Goal: Task Accomplishment & Management: Manage account settings

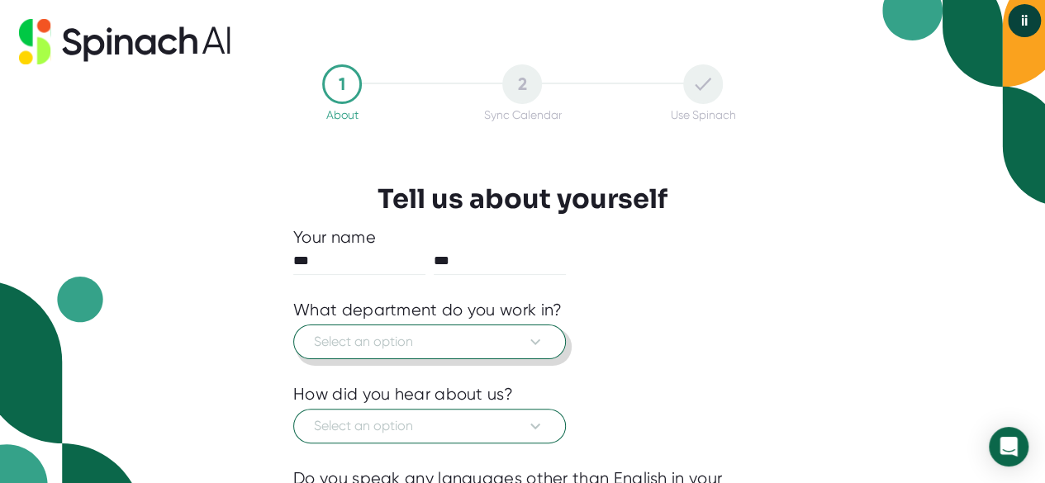
click at [499, 349] on span "Select an option" at bounding box center [429, 342] width 231 height 20
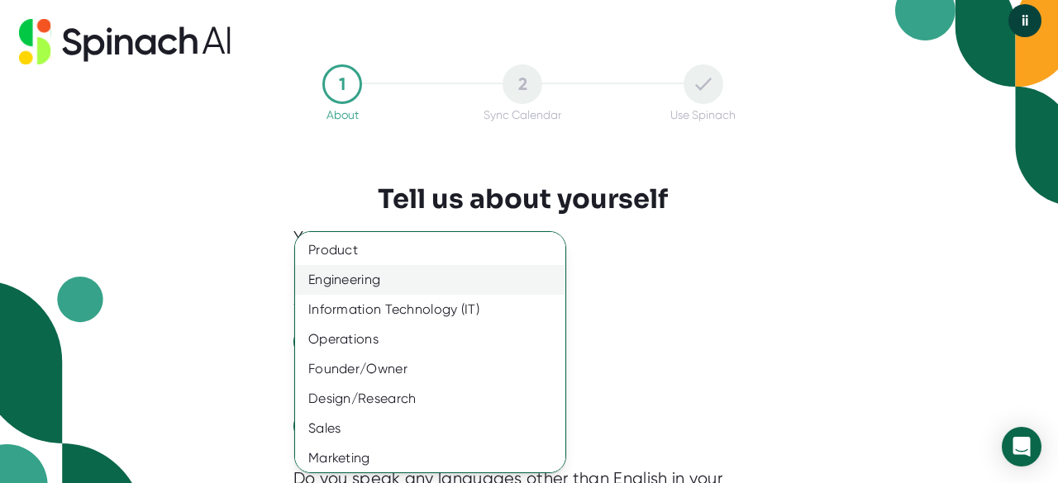
click at [413, 287] on div "Engineering" at bounding box center [436, 280] width 283 height 30
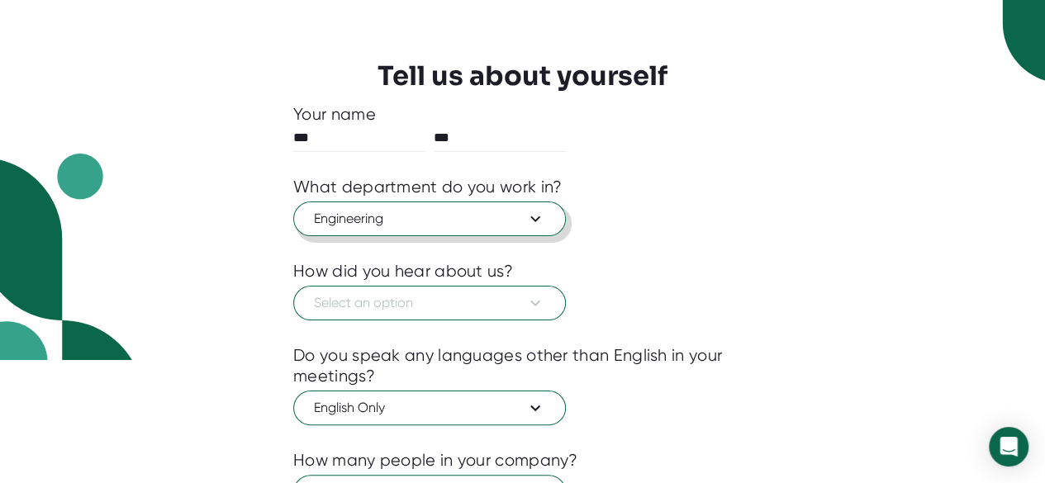
scroll to position [124, 0]
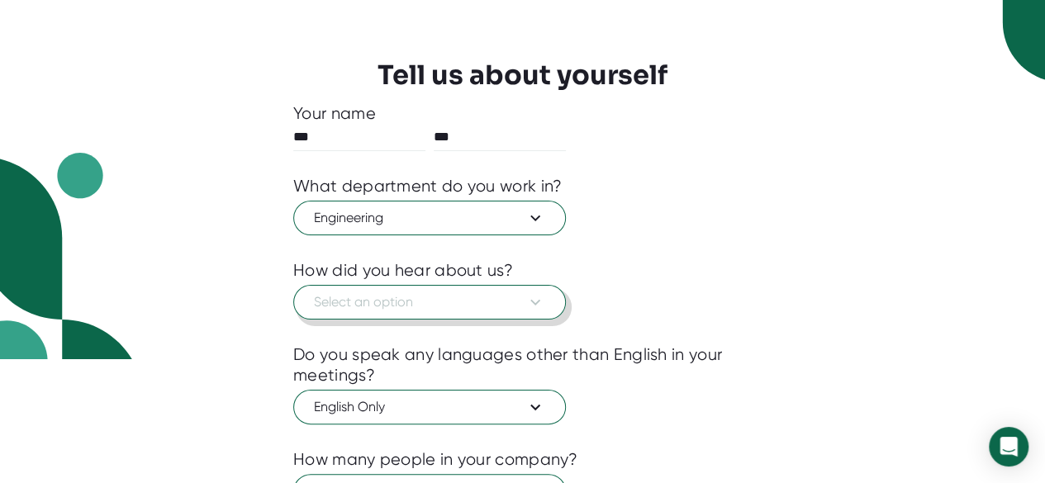
click at [416, 287] on button "Select an option" at bounding box center [429, 302] width 273 height 35
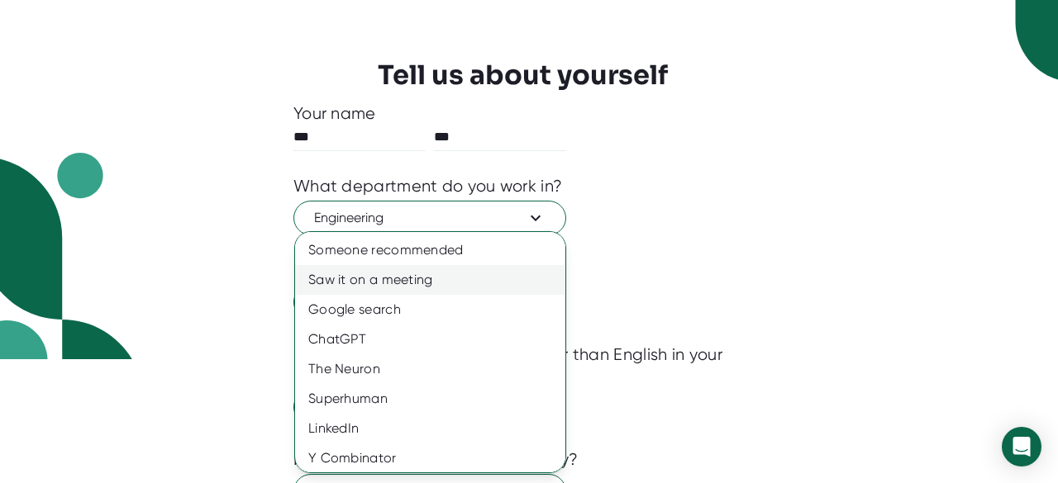
click at [423, 289] on div "Saw it on a meeting" at bounding box center [436, 280] width 283 height 30
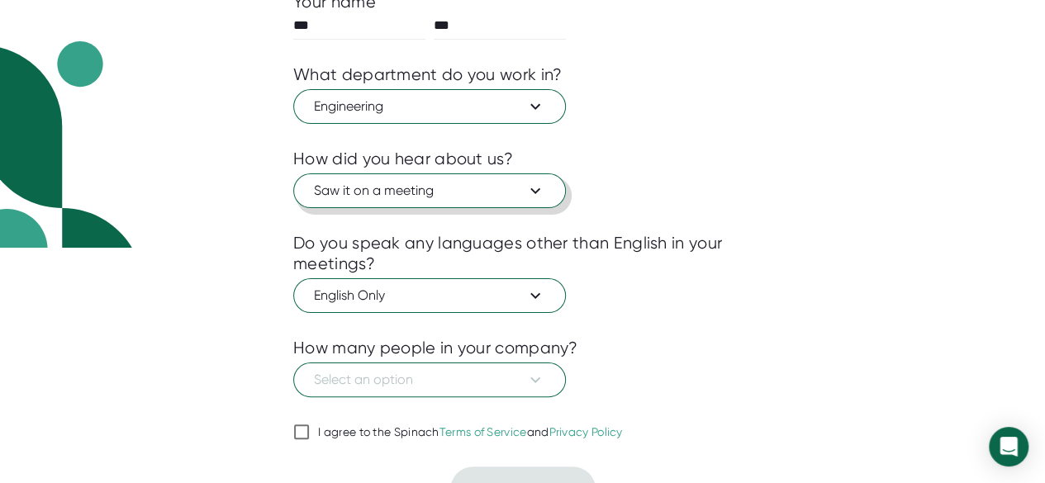
scroll to position [262, 0]
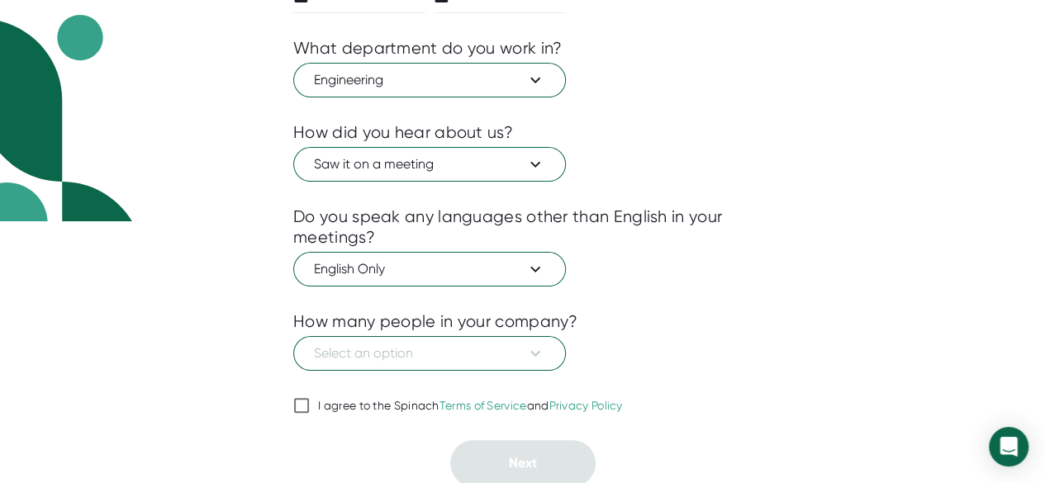
click at [410, 389] on div at bounding box center [522, 383] width 459 height 25
click at [423, 350] on span "Select an option" at bounding box center [429, 354] width 231 height 20
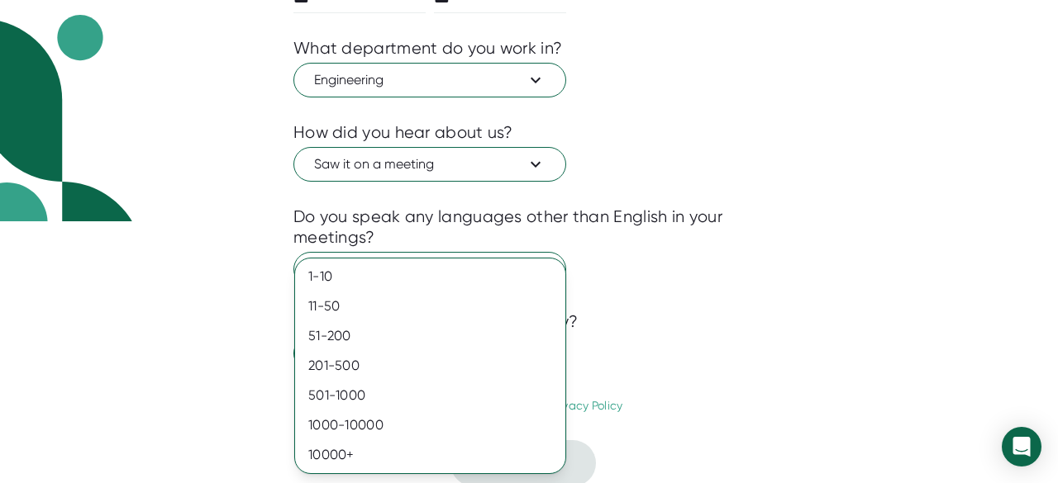
click at [190, 399] on div at bounding box center [529, 241] width 1058 height 483
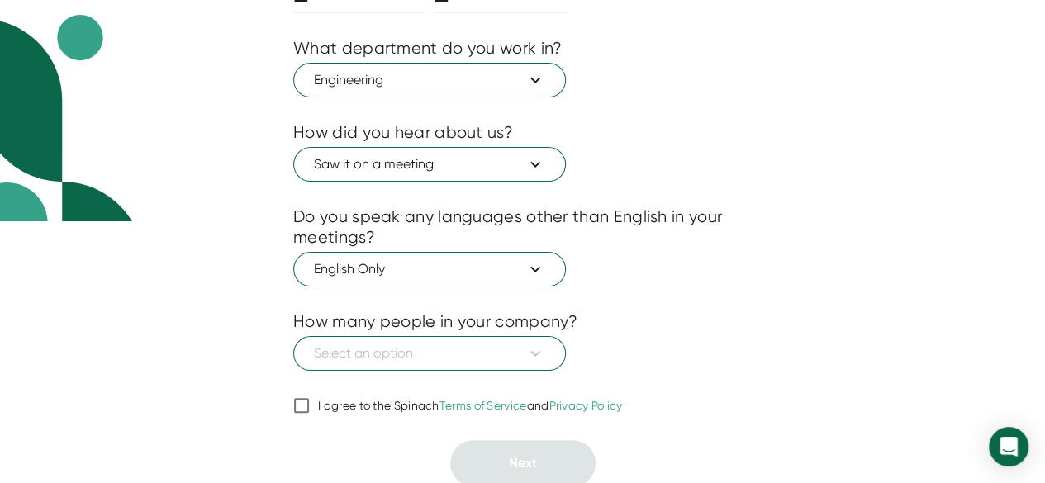
click at [316, 403] on span "I agree to the Spinach Terms of Service and Privacy Policy" at bounding box center [466, 406] width 313 height 15
click at [310, 403] on input "I agree to the Spinach Terms of Service and Privacy Policy" at bounding box center [301, 406] width 17 height 20
checkbox input "true"
click at [473, 354] on span "Select an option" at bounding box center [429, 354] width 231 height 20
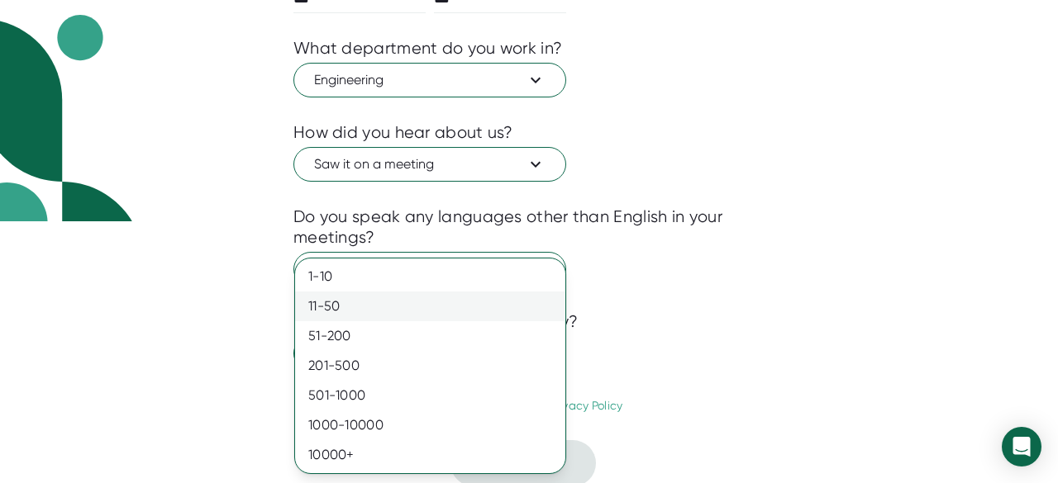
click at [411, 297] on div "11-50" at bounding box center [430, 307] width 270 height 30
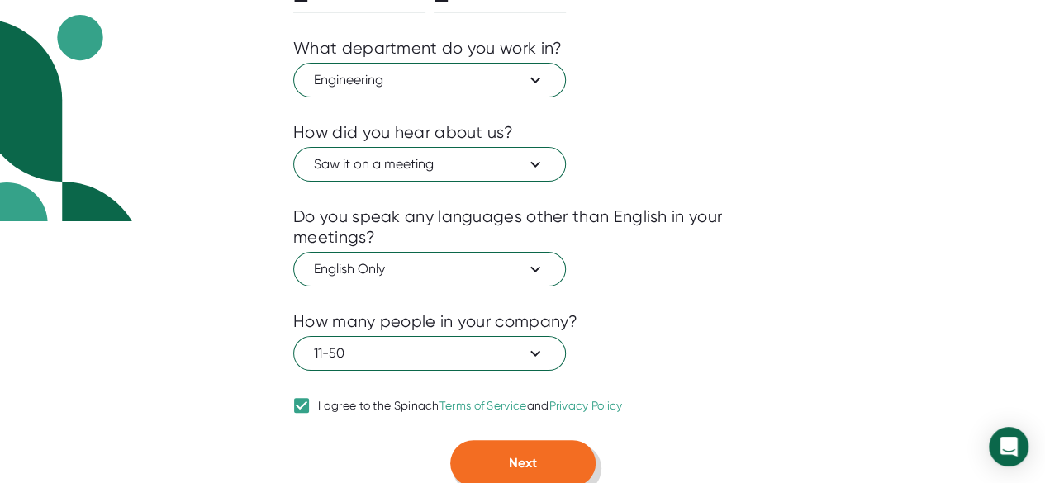
click at [491, 467] on button "Next" at bounding box center [522, 463] width 145 height 46
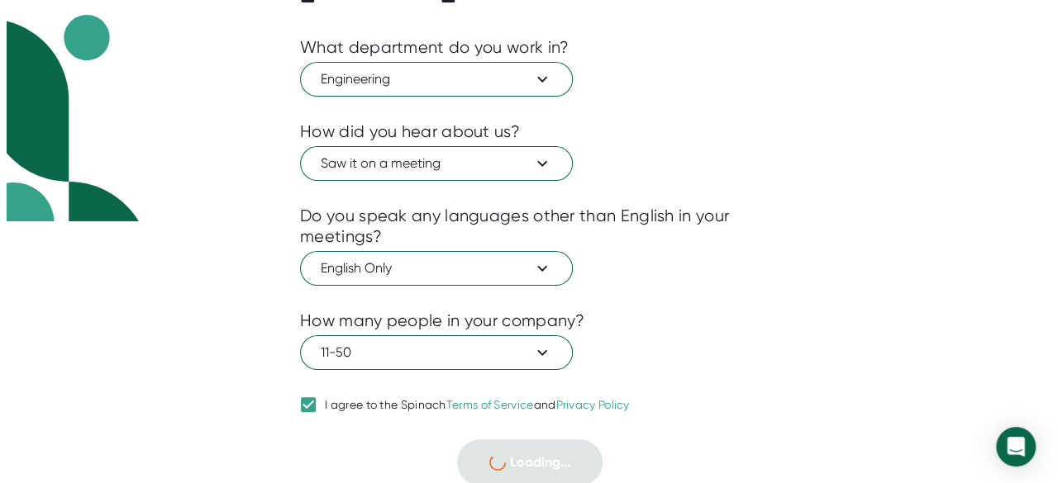
scroll to position [0, 0]
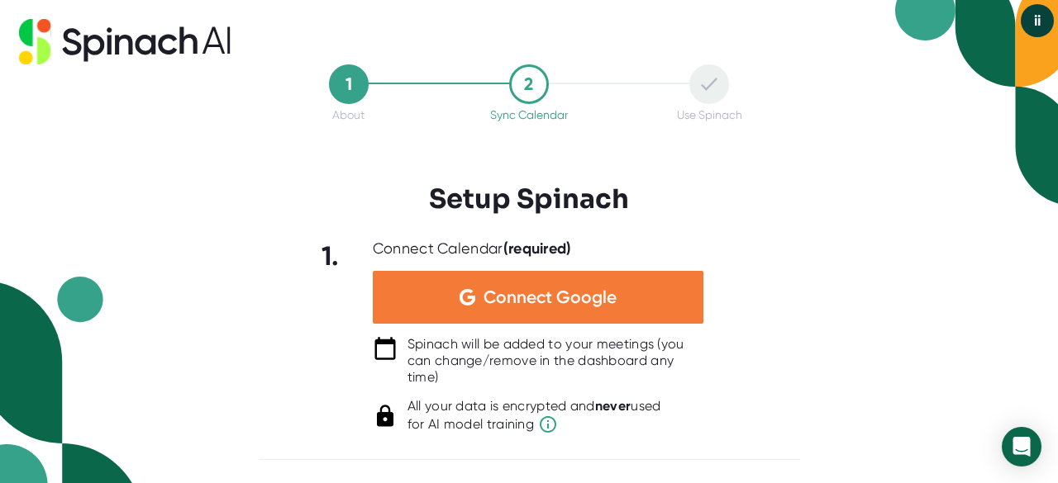
click at [563, 295] on span "Connect Google" at bounding box center [549, 297] width 133 height 17
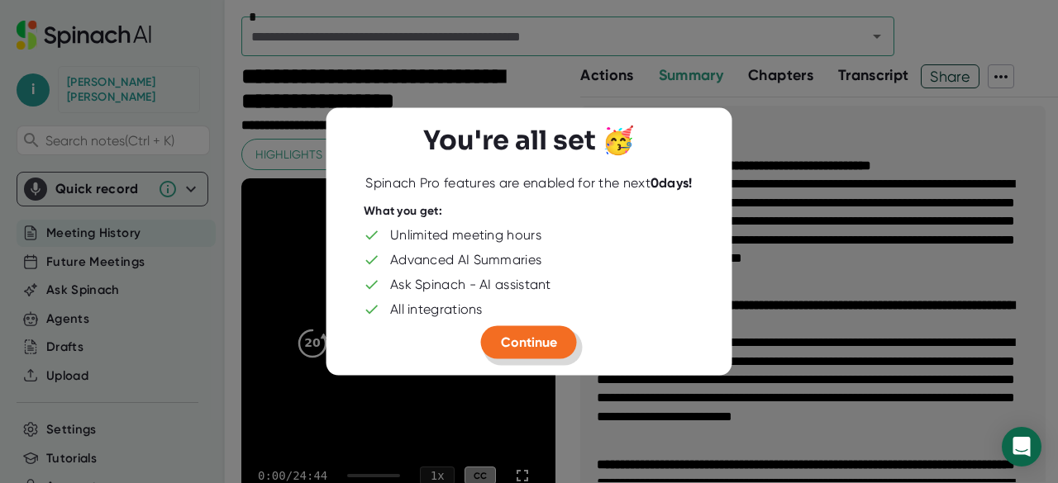
click at [557, 331] on button "Continue" at bounding box center [529, 342] width 96 height 33
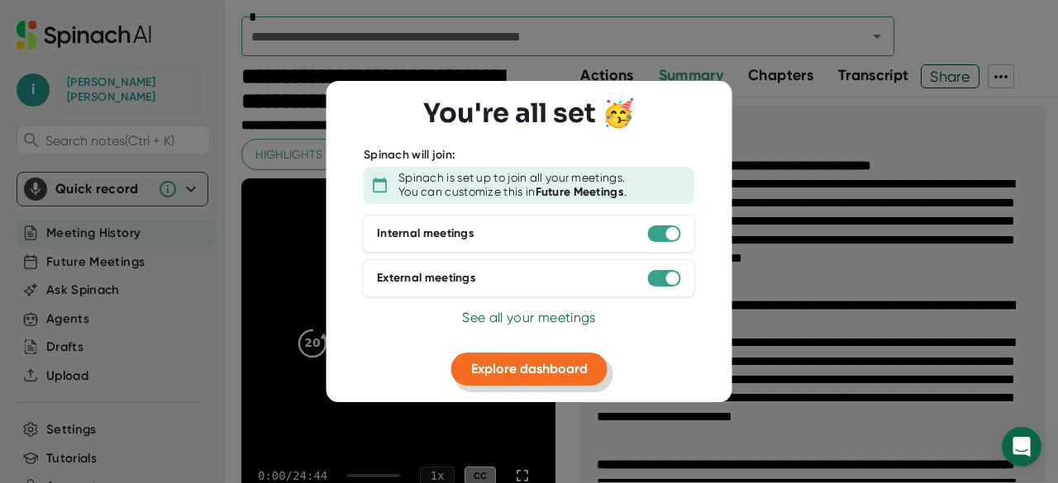
click at [549, 368] on span "Explore dashboard" at bounding box center [529, 369] width 117 height 16
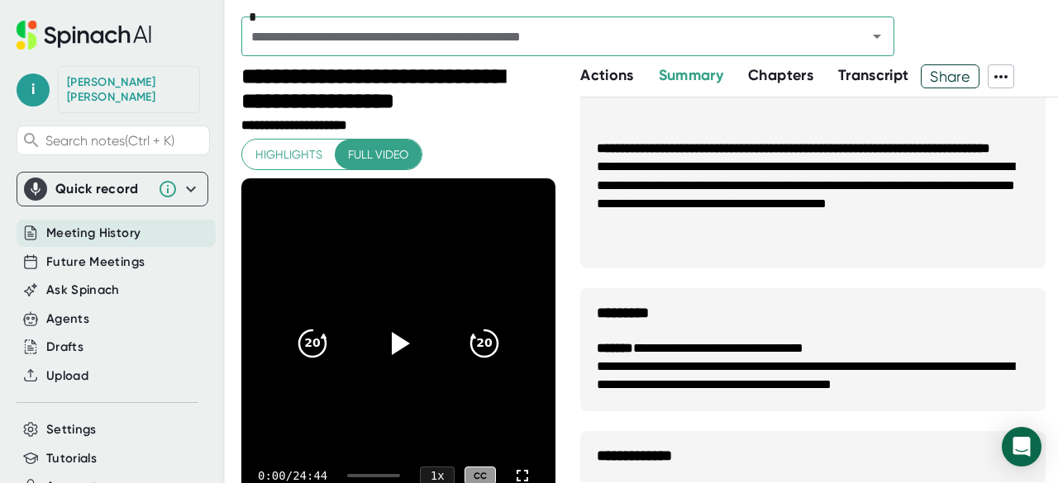
scroll to position [993, 0]
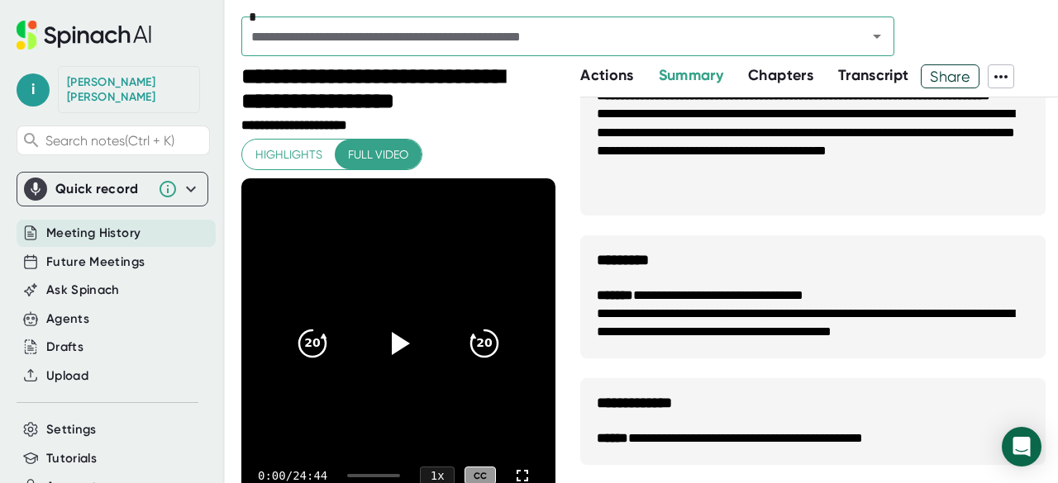
click at [898, 80] on span "Transcript" at bounding box center [873, 75] width 71 height 18
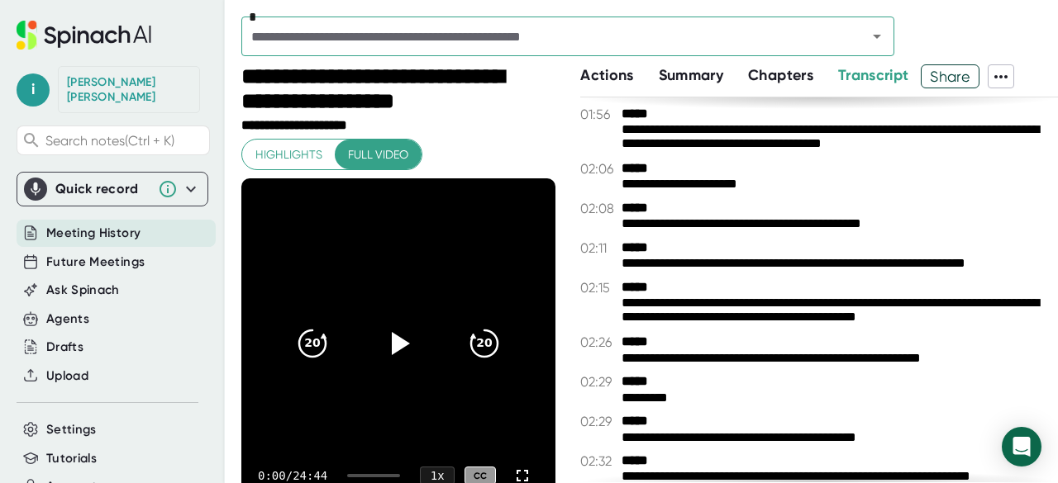
scroll to position [1109, 0]
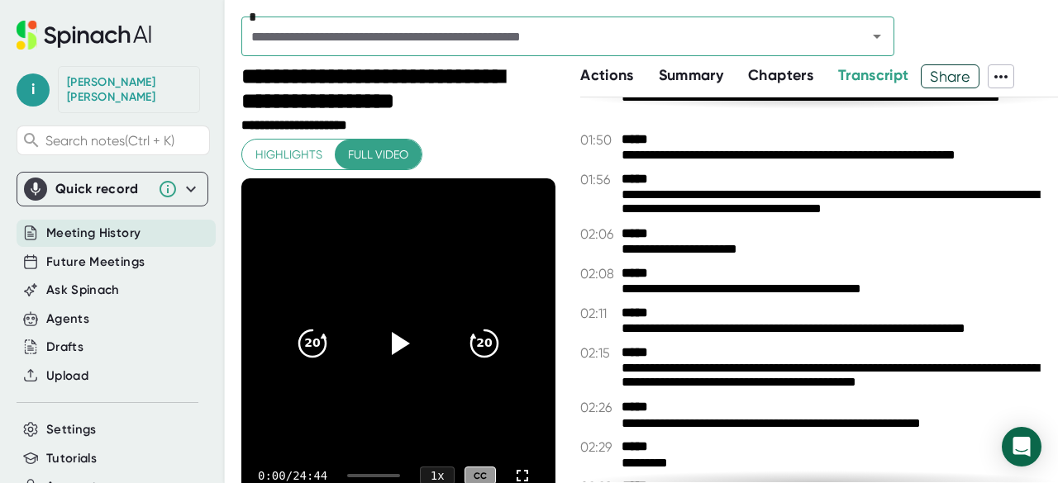
click at [711, 71] on span "Summary" at bounding box center [691, 75] width 64 height 18
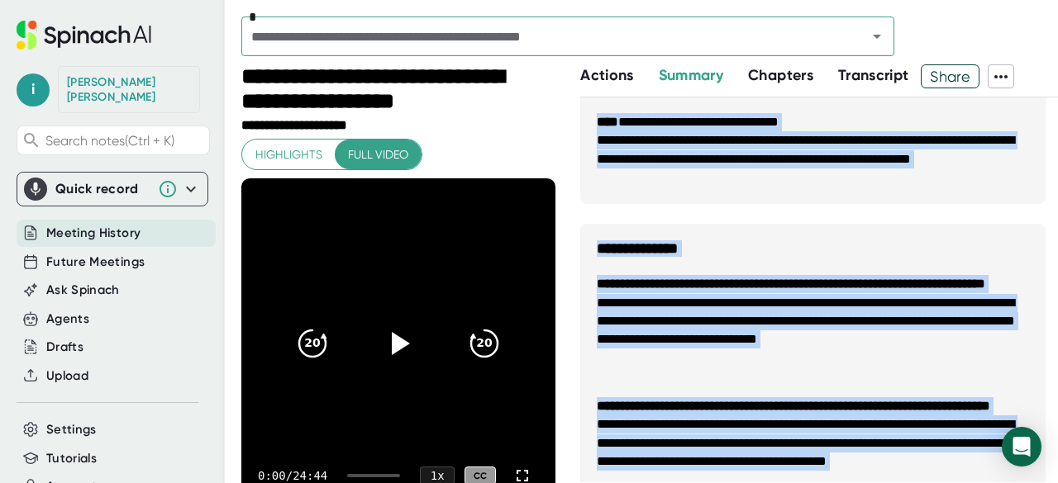
scroll to position [993, 0]
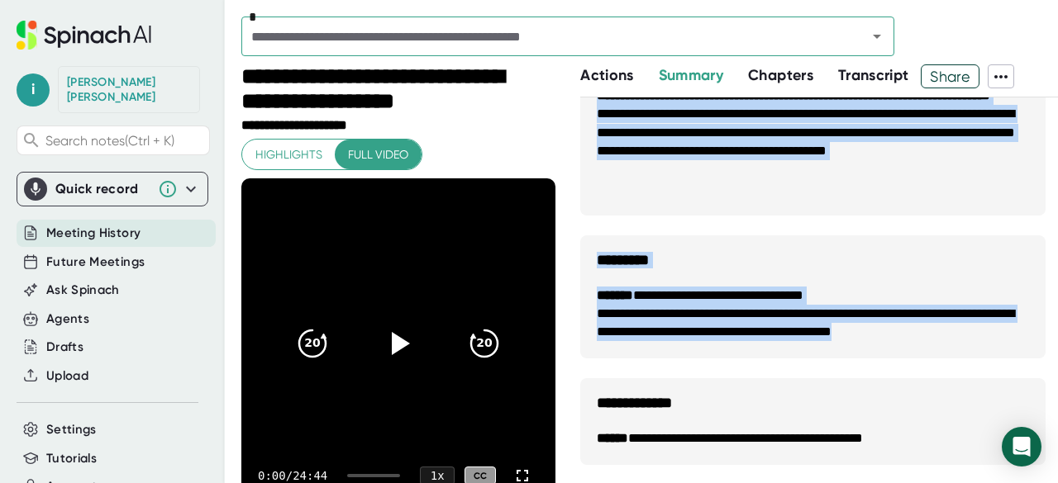
drag, startPoint x: 598, startPoint y: 131, endPoint x: 1004, endPoint y: 343, distance: 457.5
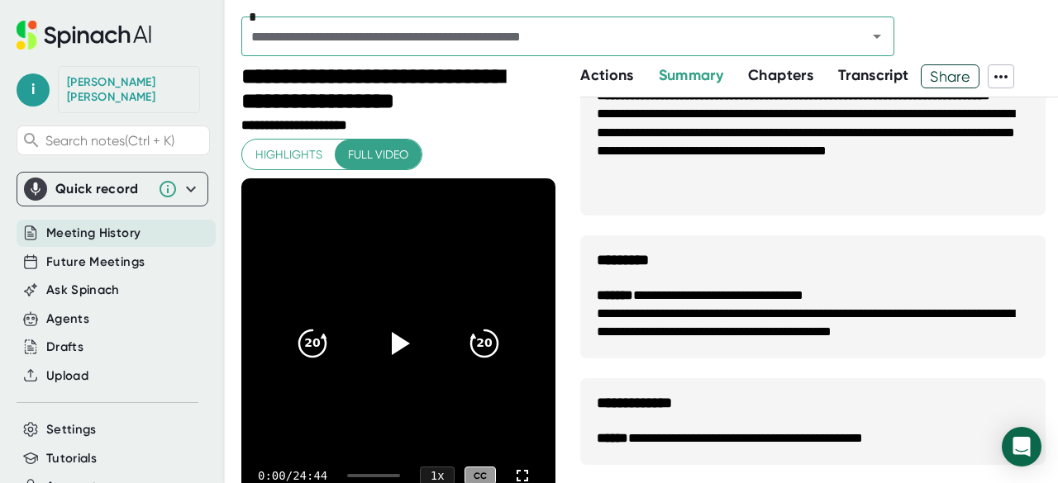
click at [943, 445] on li "**********" at bounding box center [812, 439] width 431 height 19
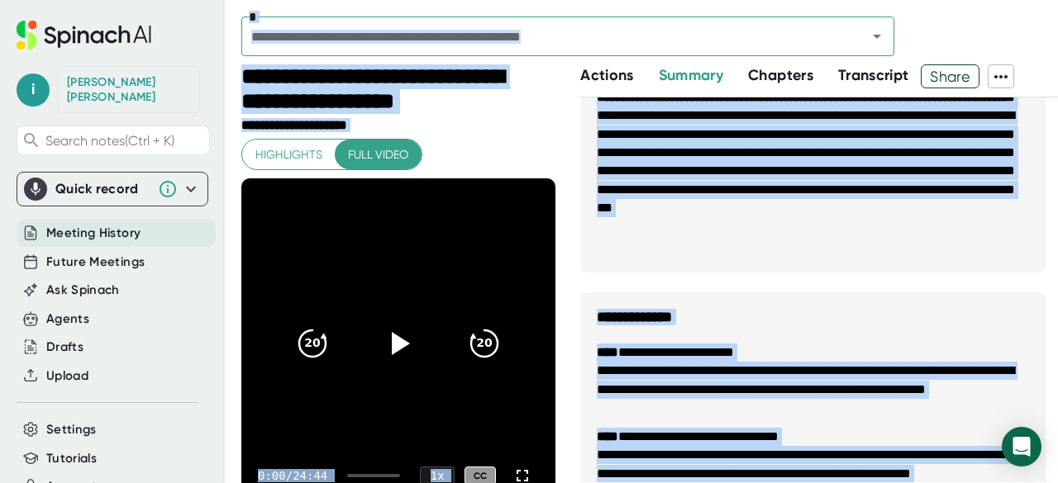
scroll to position [0, 0]
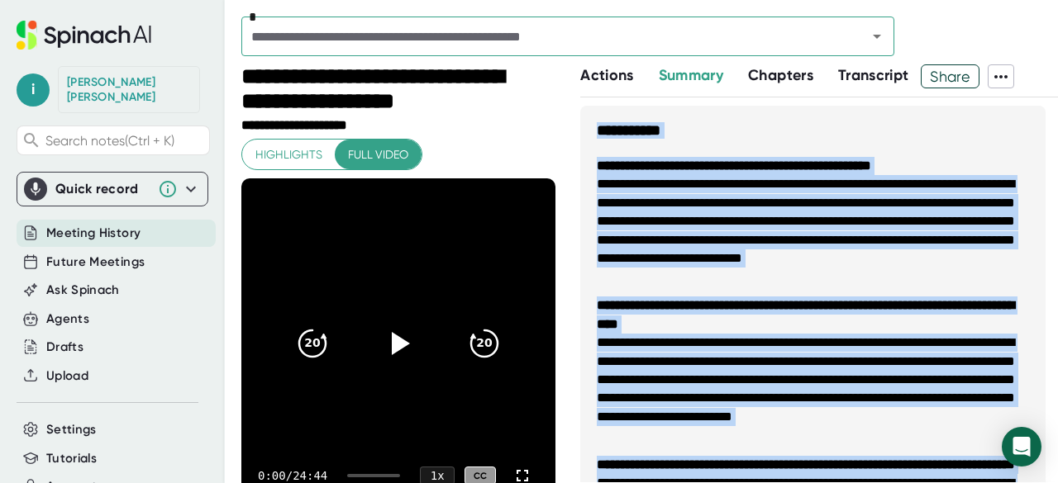
drag, startPoint x: 943, startPoint y: 445, endPoint x: 592, endPoint y: 122, distance: 477.2
